Goal: Navigation & Orientation: Find specific page/section

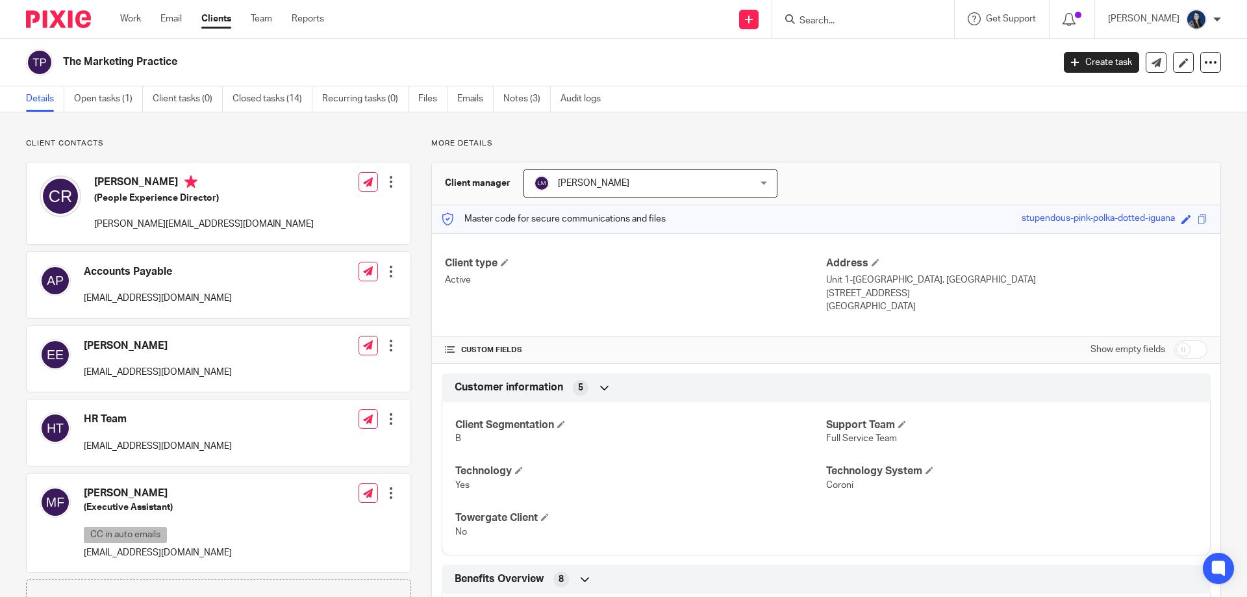
scroll to position [65, 0]
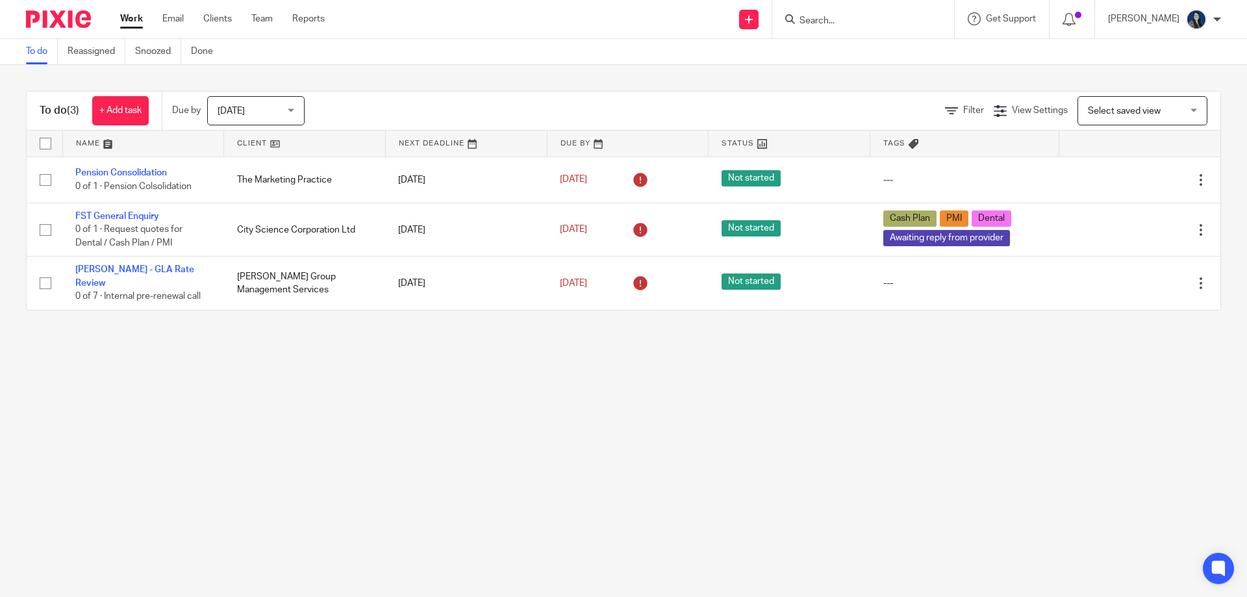
click at [875, 22] on input "Search" at bounding box center [856, 22] width 117 height 12
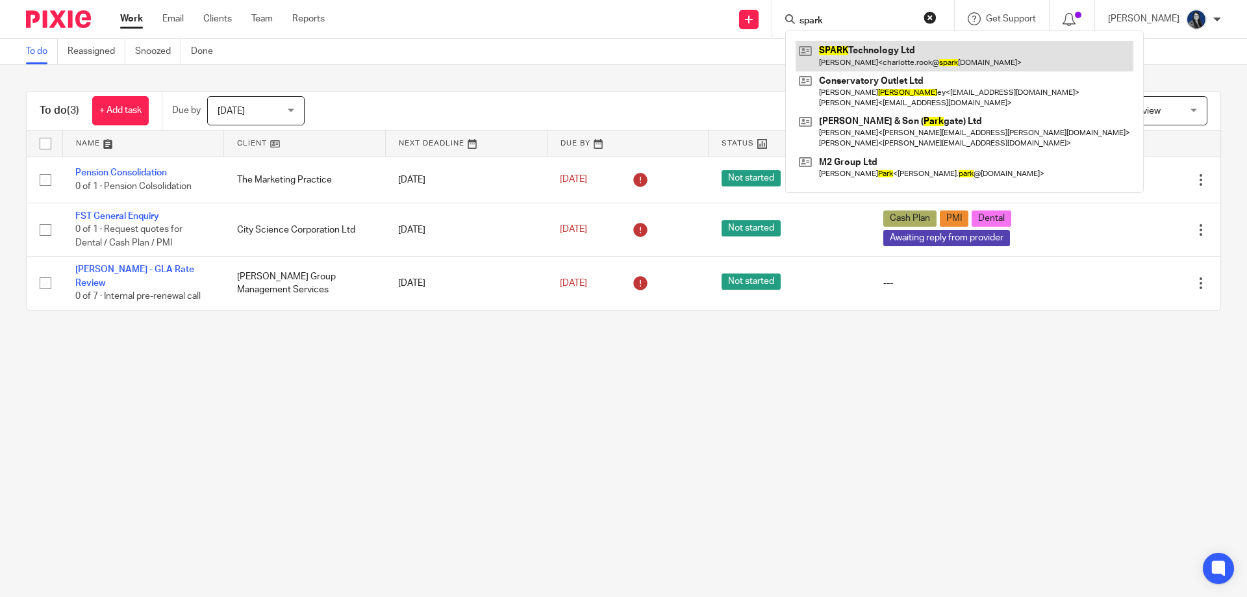
type input "spark"
click at [898, 57] on link at bounding box center [965, 56] width 338 height 30
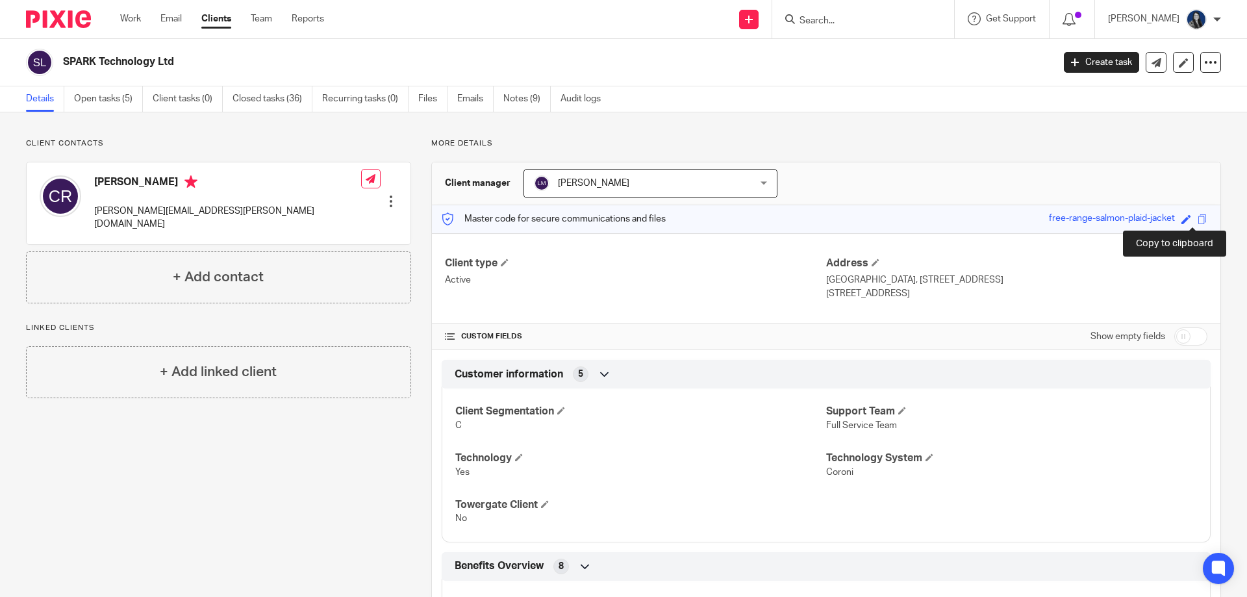
click at [1198, 218] on span at bounding box center [1203, 219] width 10 height 10
